Goal: Task Accomplishment & Management: Use online tool/utility

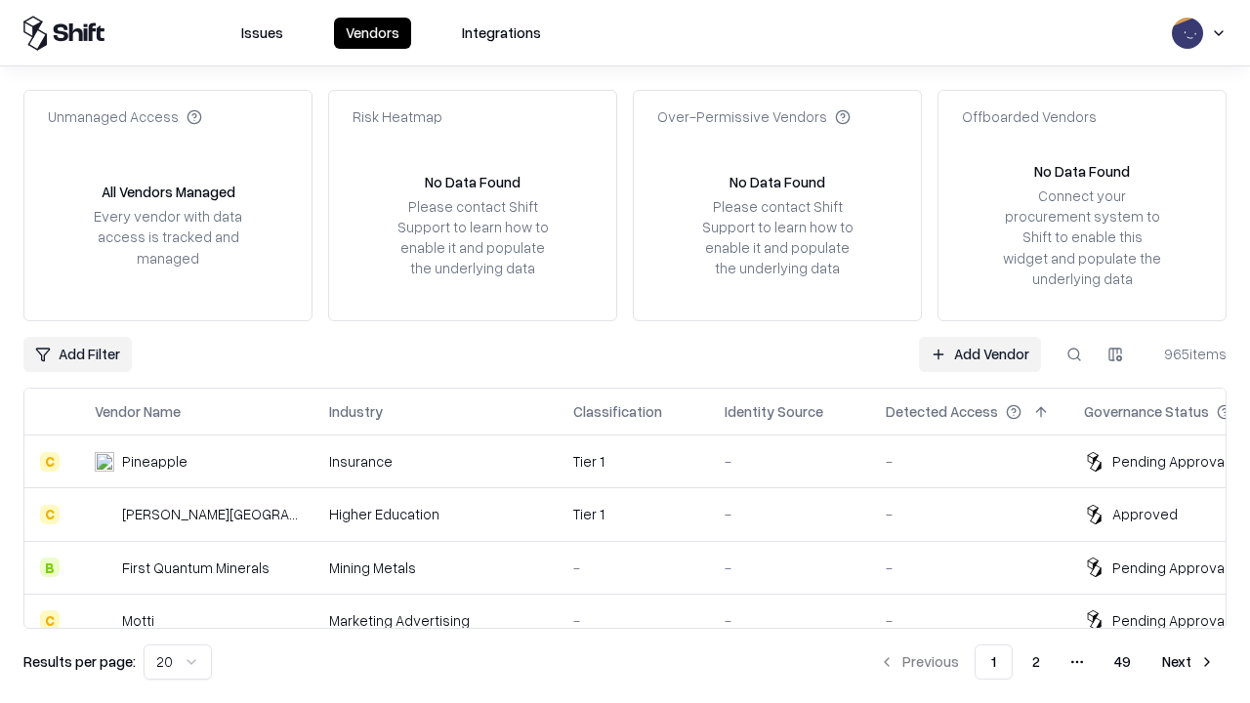
click at [980, 354] on link "Add Vendor" at bounding box center [980, 354] width 122 height 35
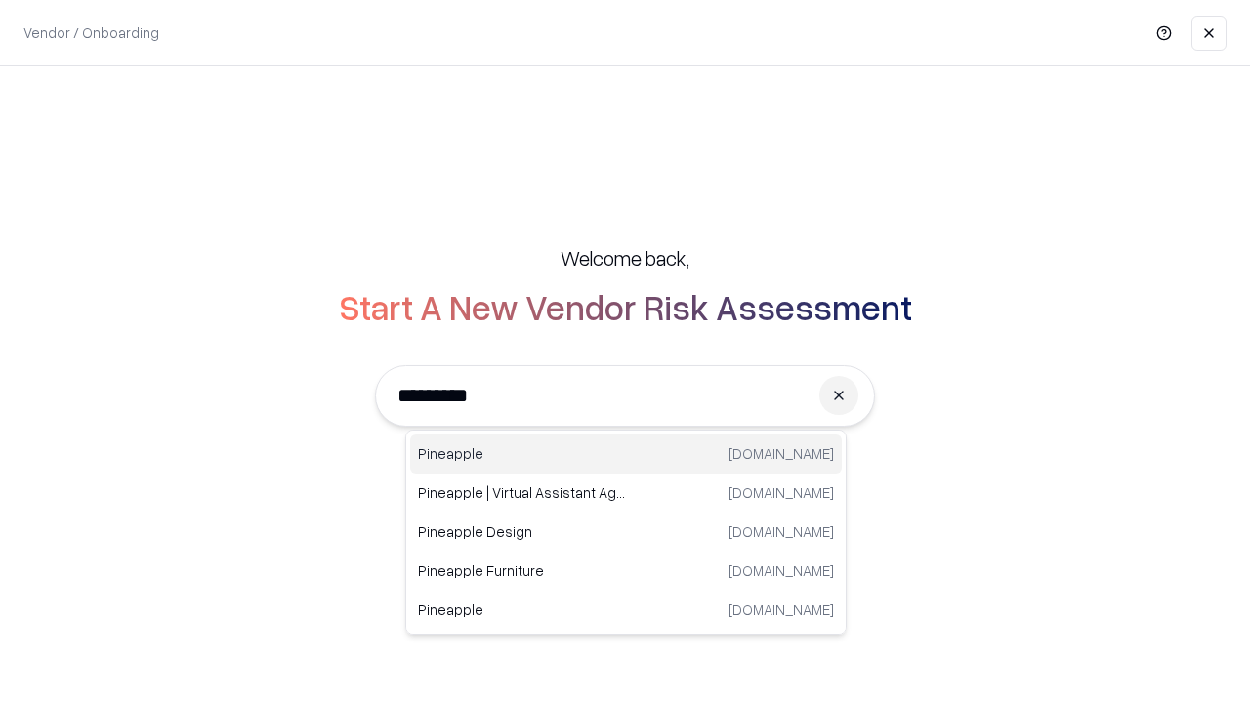
click at [626, 454] on div "Pineapple [DOMAIN_NAME]" at bounding box center [626, 454] width 432 height 39
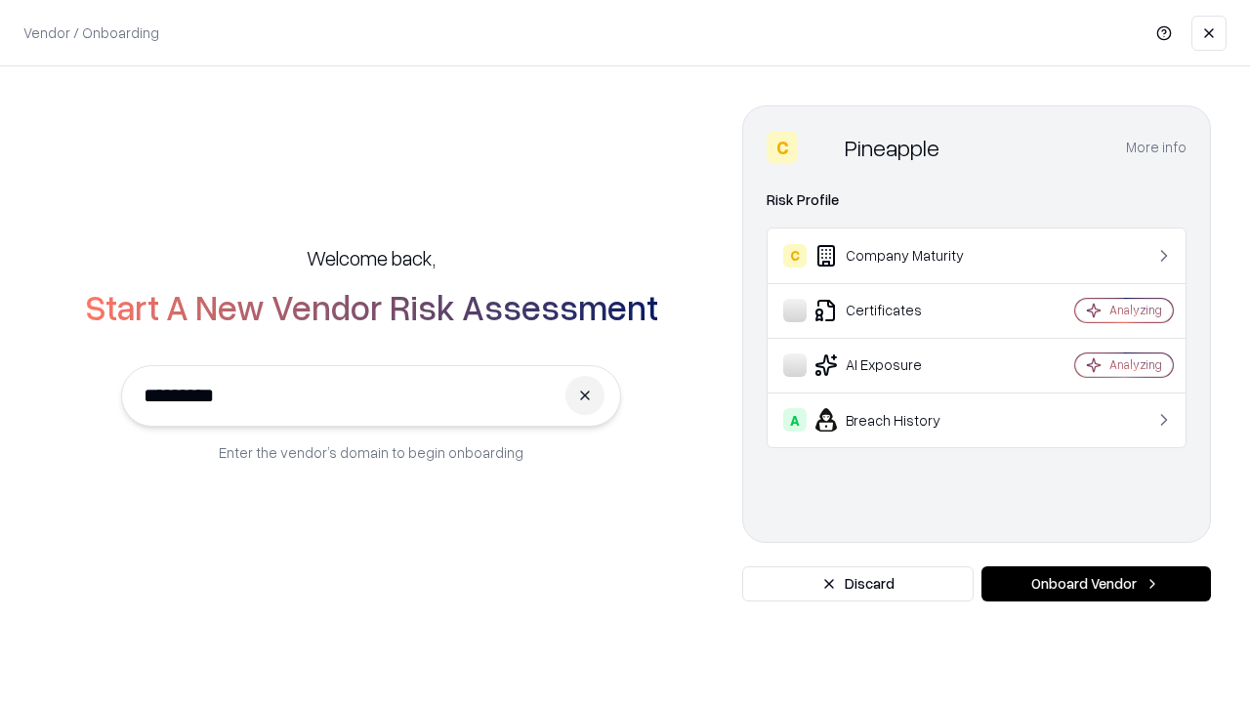
type input "*********"
click at [1096, 584] on button "Onboard Vendor" at bounding box center [1097, 583] width 230 height 35
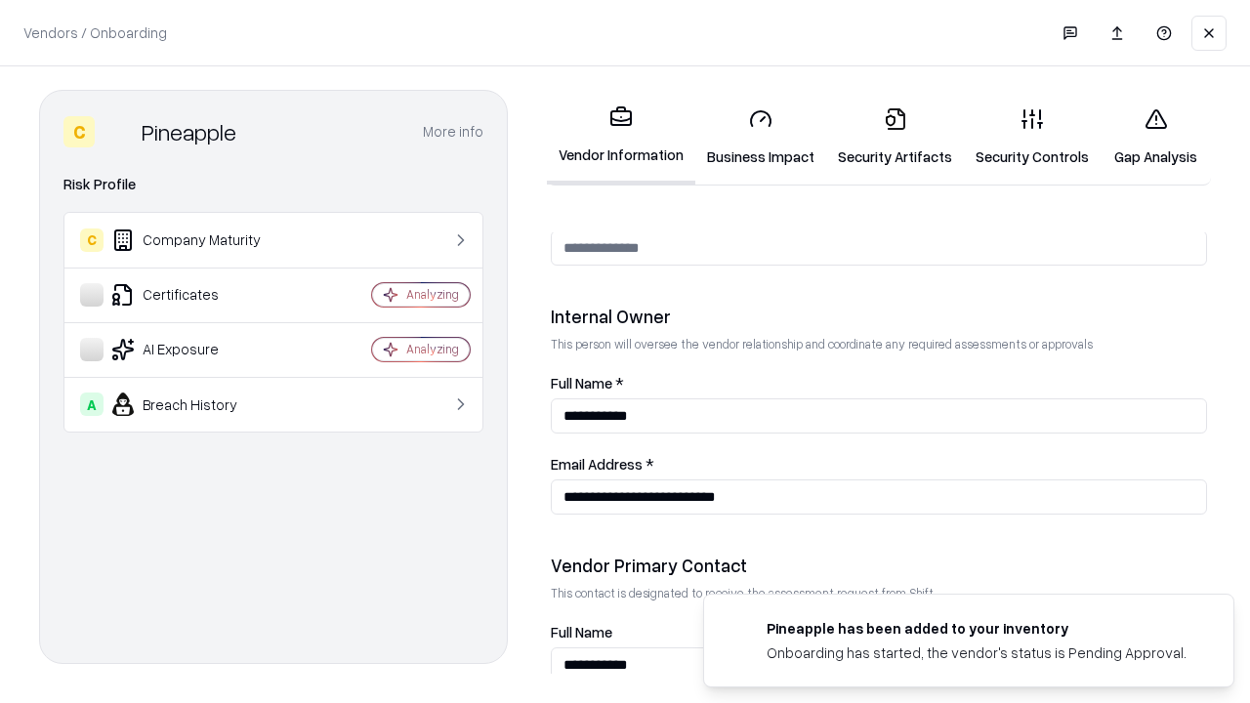
scroll to position [1012, 0]
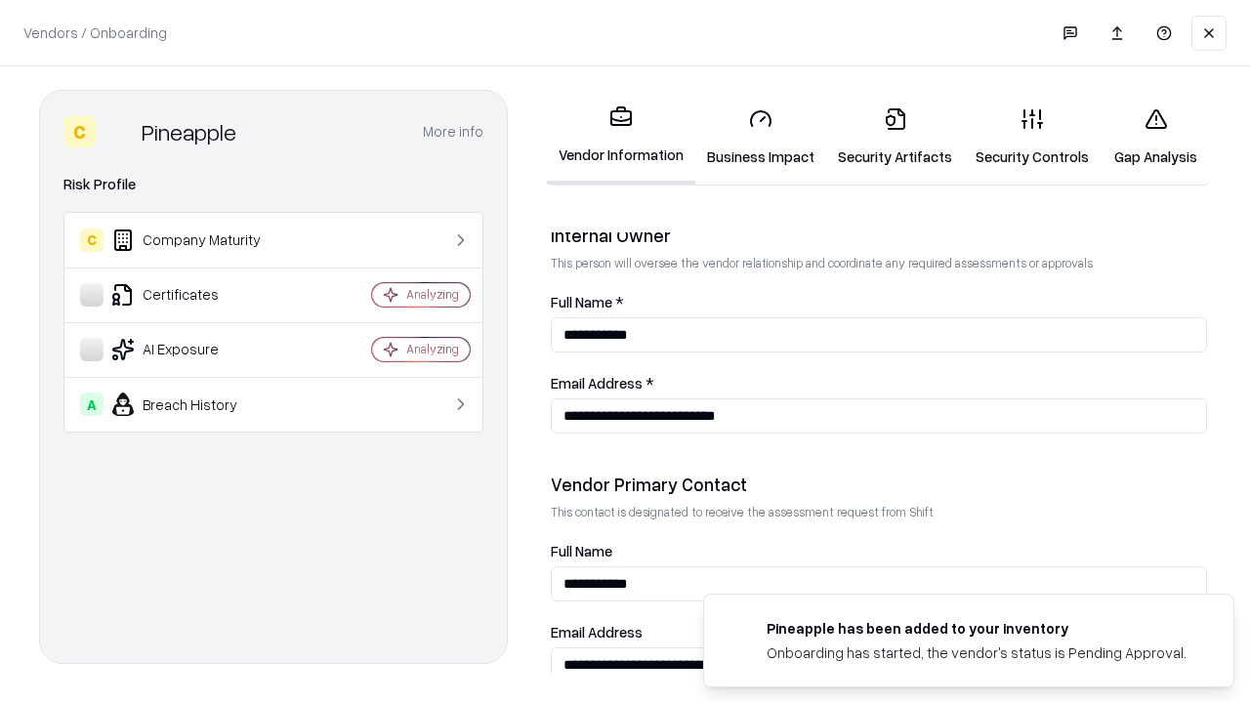
click at [895, 137] on link "Security Artifacts" at bounding box center [895, 137] width 138 height 91
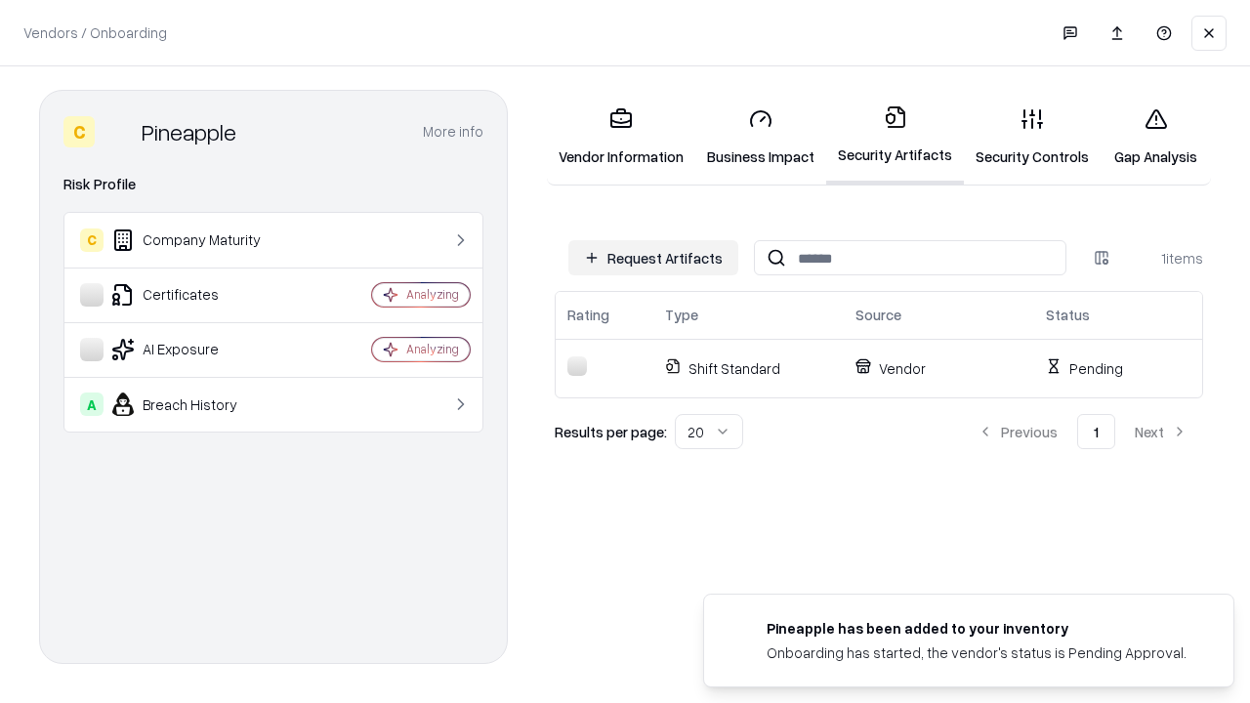
click at [653, 258] on button "Request Artifacts" at bounding box center [653, 257] width 170 height 35
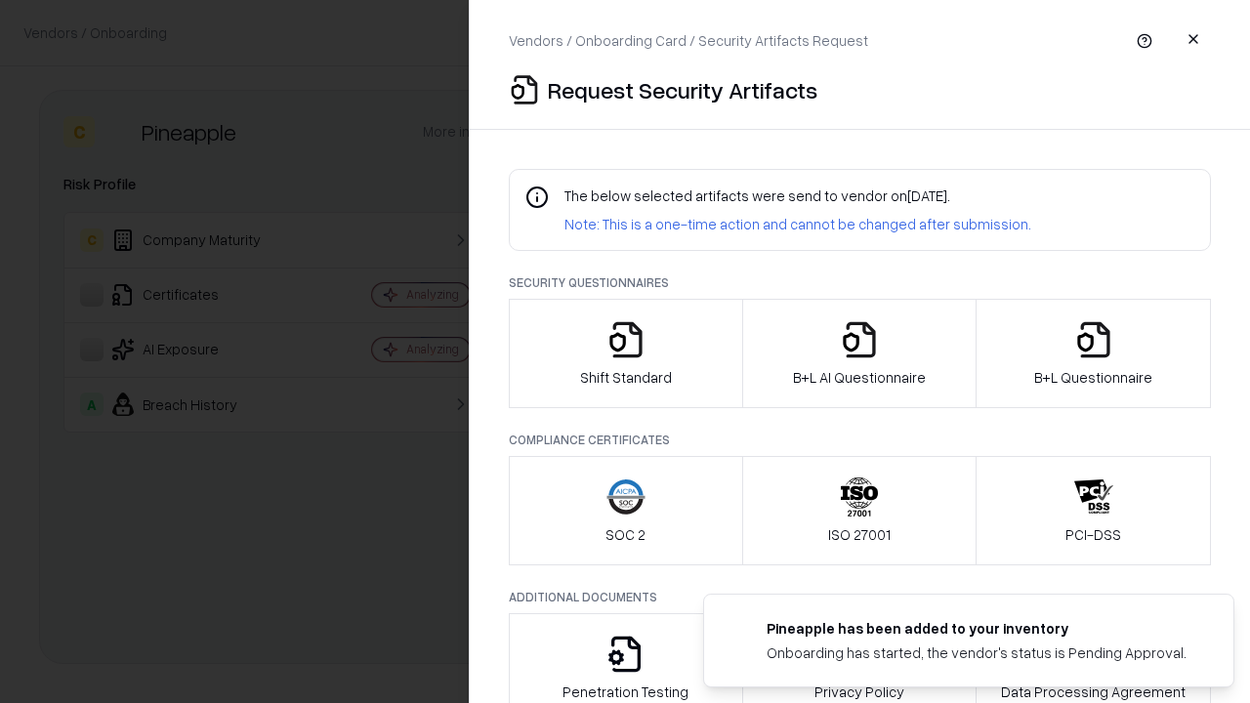
click at [1093, 354] on icon "button" at bounding box center [1093, 339] width 39 height 39
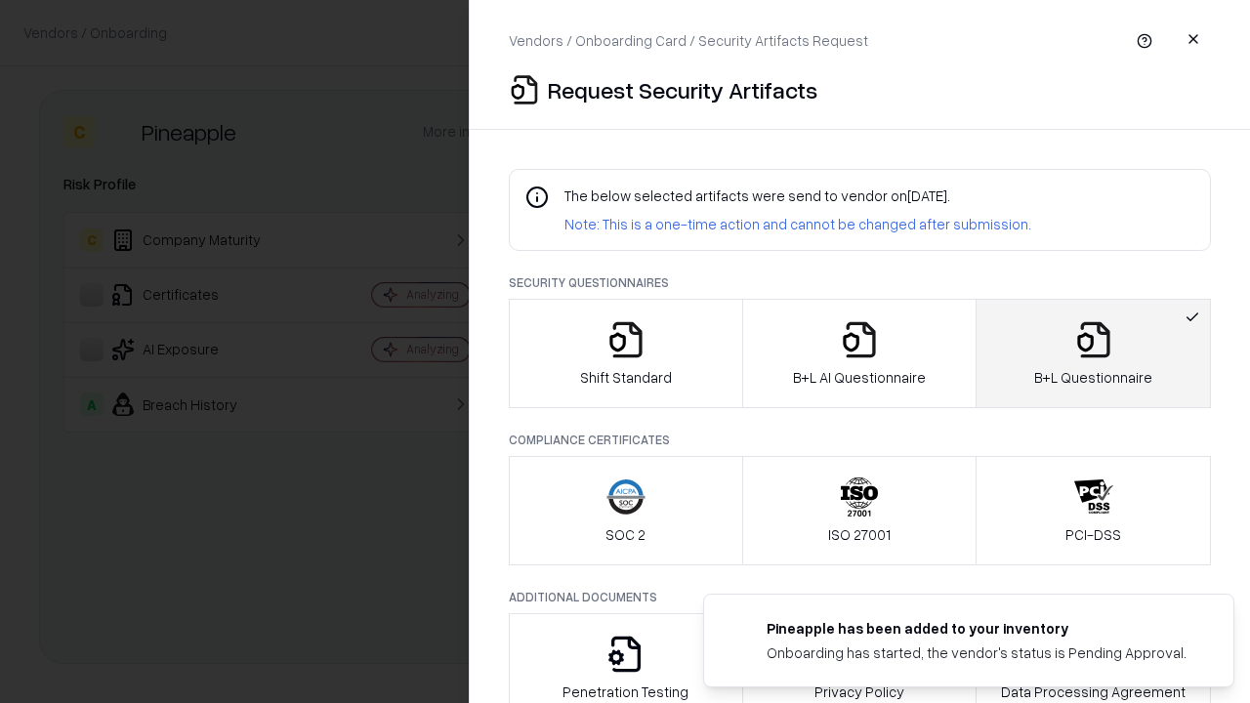
click at [858, 354] on icon "button" at bounding box center [859, 339] width 39 height 39
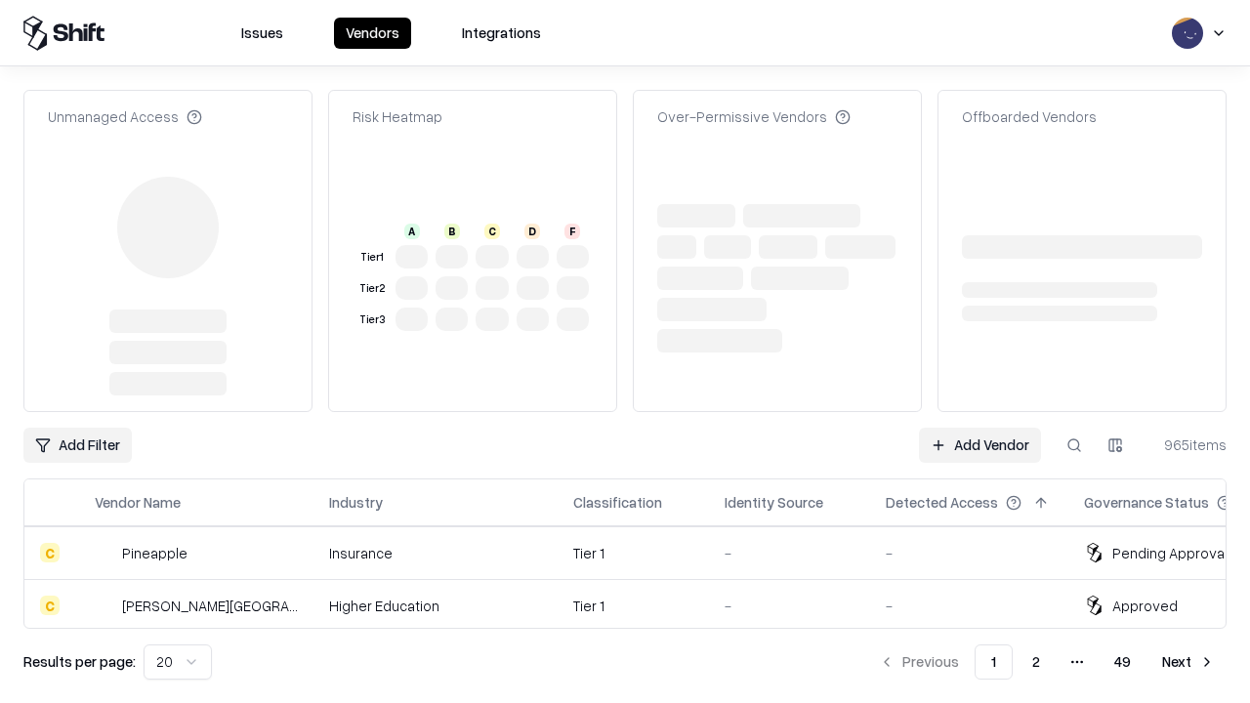
click at [980, 428] on link "Add Vendor" at bounding box center [980, 445] width 122 height 35
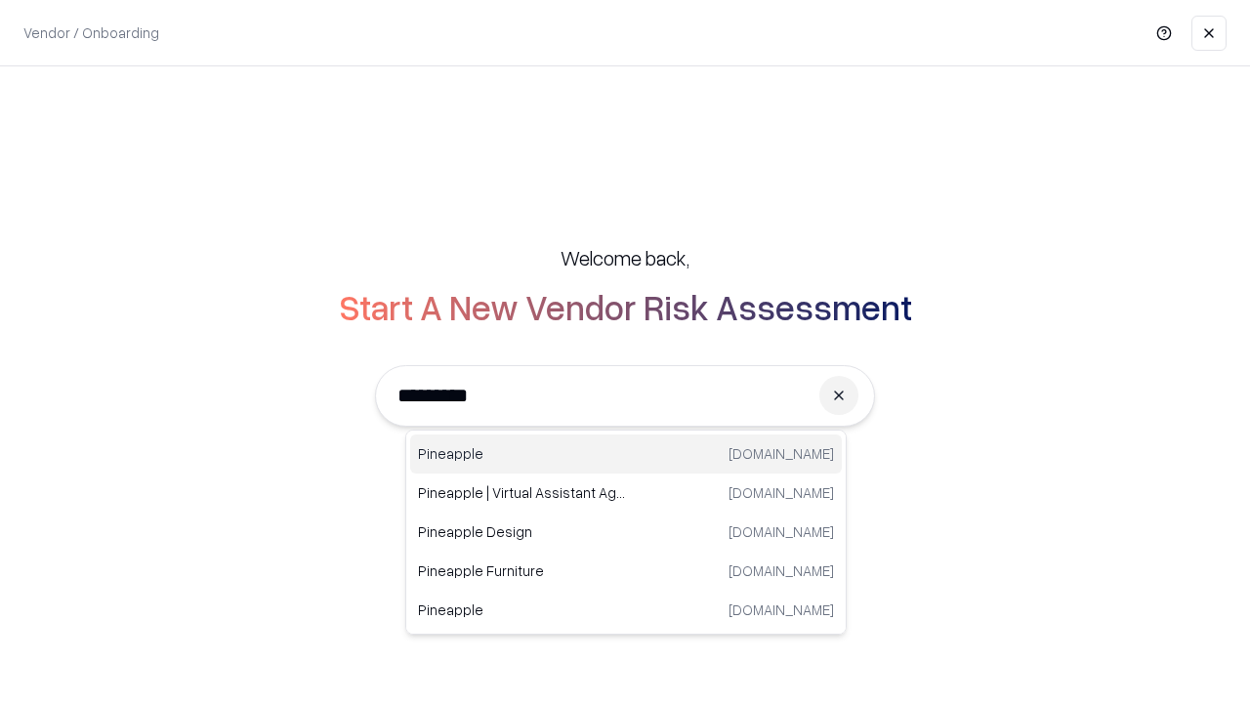
click at [626, 454] on div "Pineapple [DOMAIN_NAME]" at bounding box center [626, 454] width 432 height 39
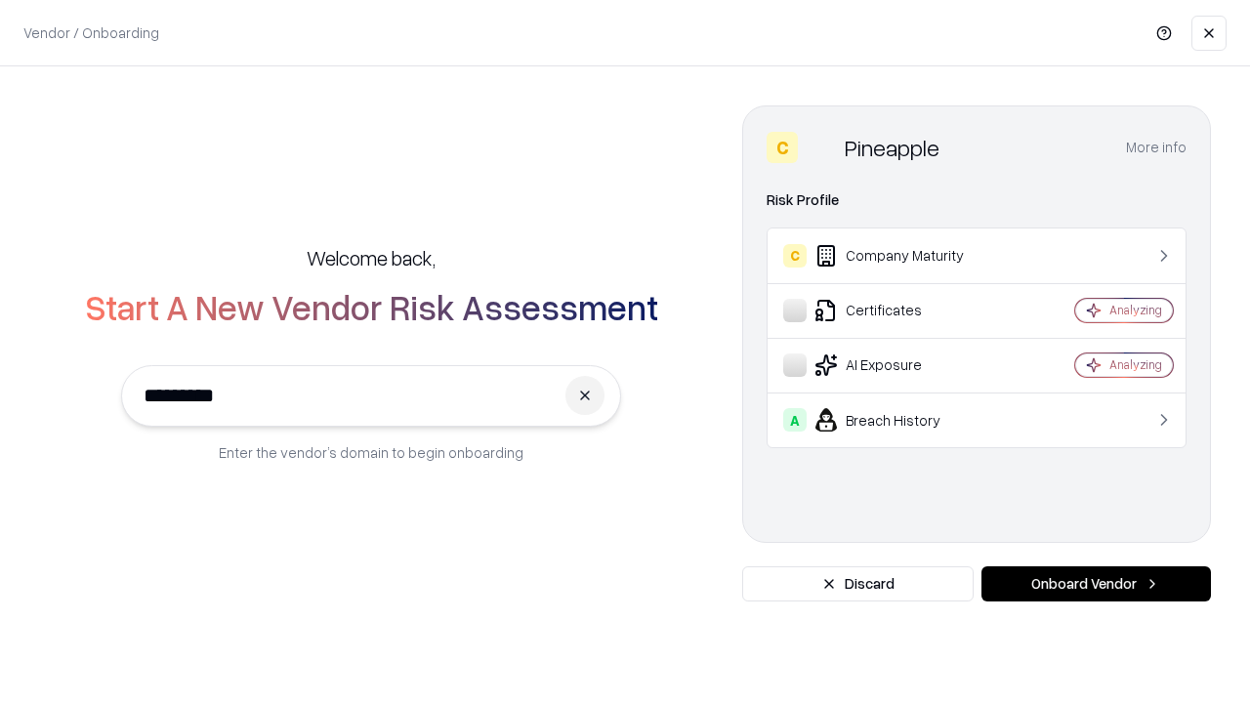
type input "*********"
click at [1096, 584] on button "Onboard Vendor" at bounding box center [1097, 583] width 230 height 35
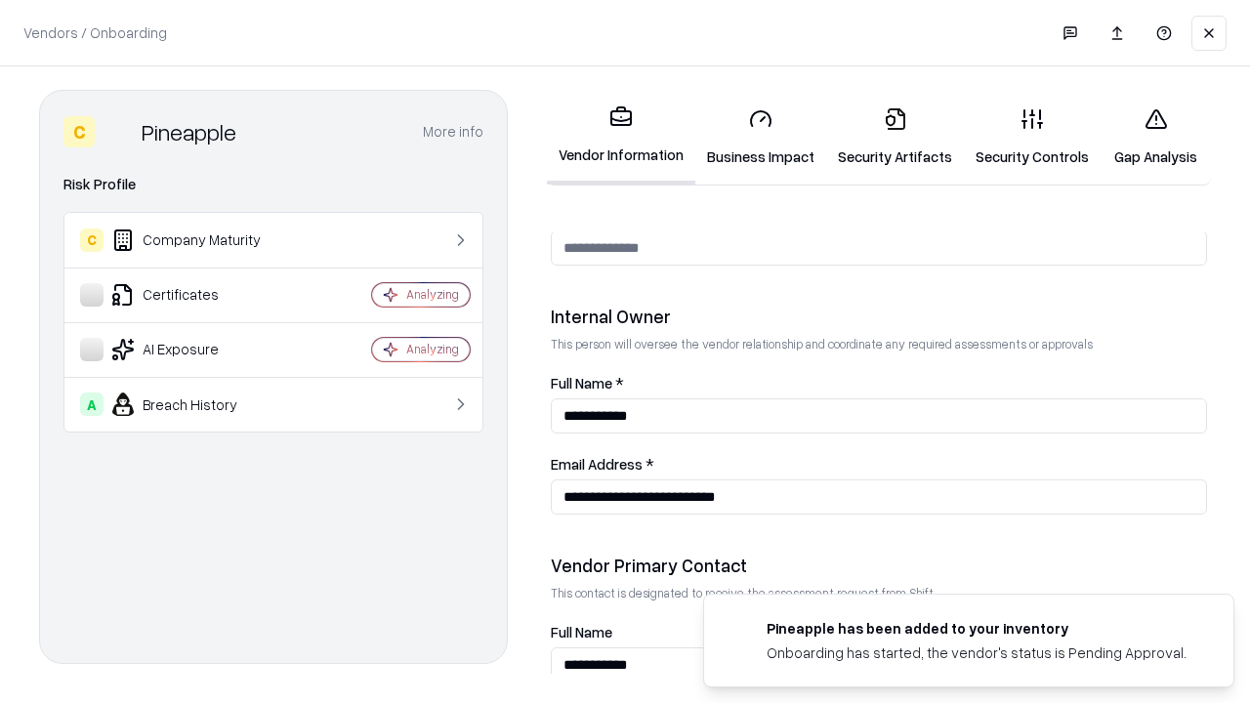
scroll to position [1012, 0]
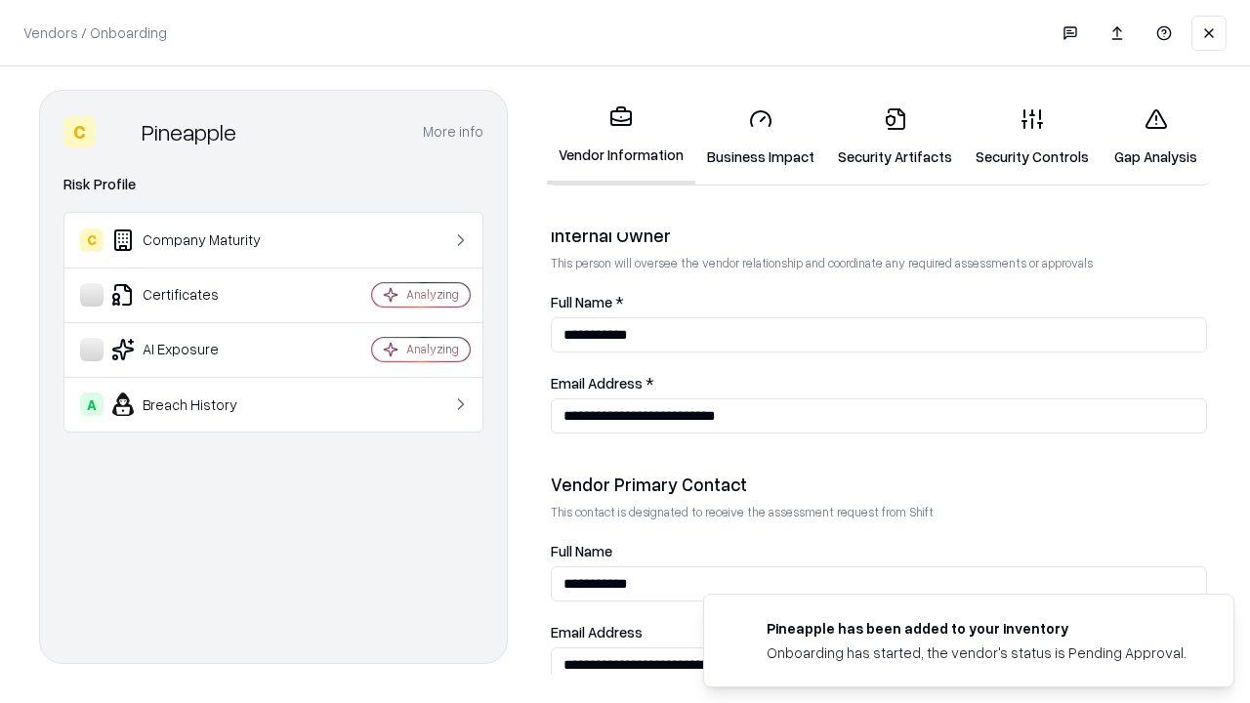
click at [1155, 137] on link "Gap Analysis" at bounding box center [1156, 137] width 110 height 91
